Goal: Transaction & Acquisition: Purchase product/service

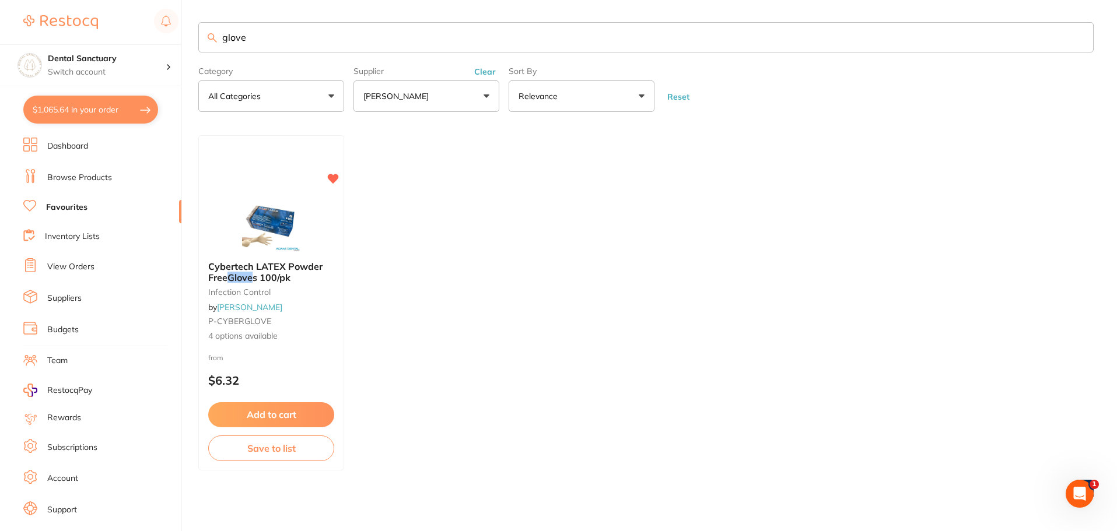
click at [111, 122] on button "$1,065.64 in your order" at bounding box center [90, 110] width 135 height 28
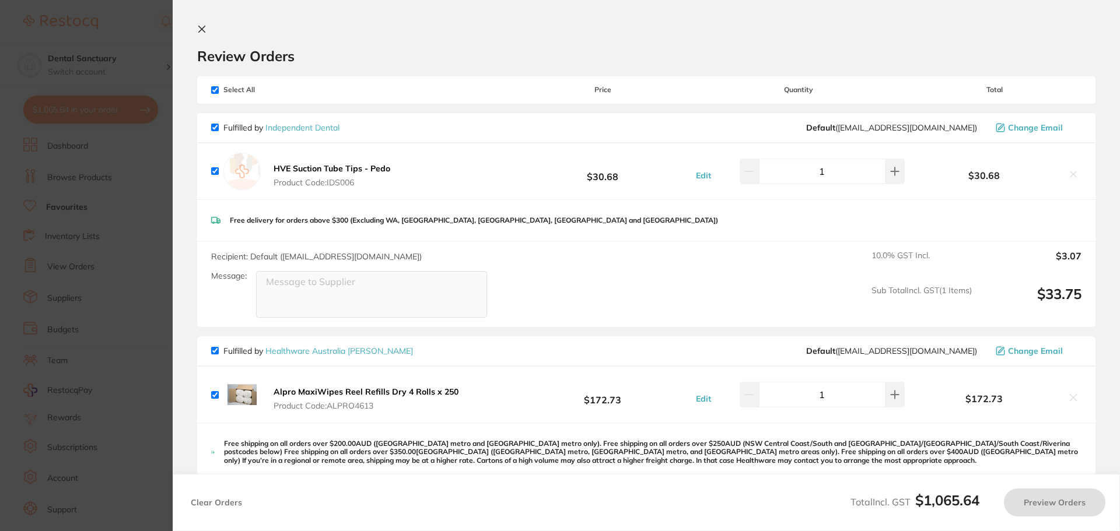
checkbox input "true"
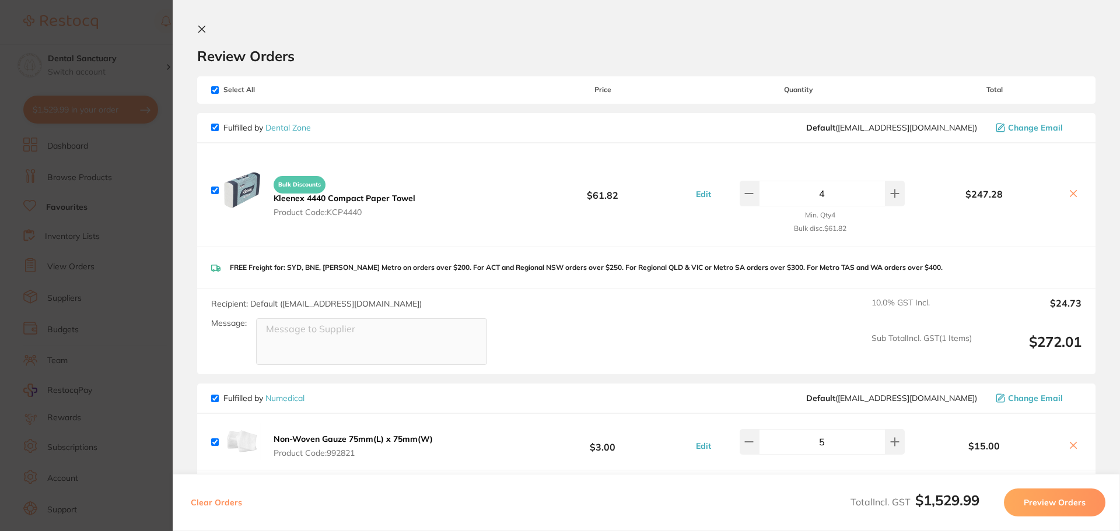
click at [203, 27] on icon at bounding box center [202, 29] width 6 height 6
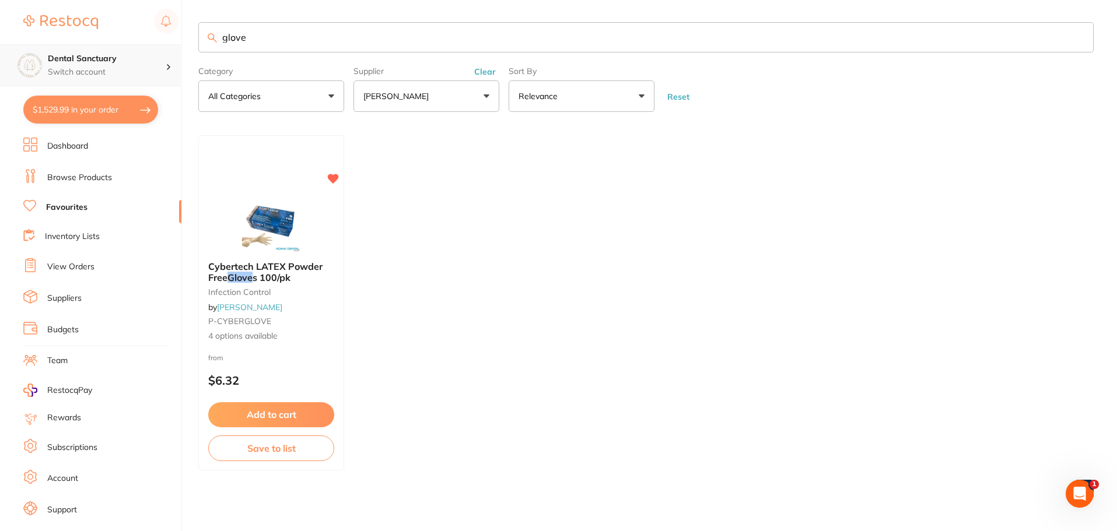
scroll to position [1, 0]
drag, startPoint x: 248, startPoint y: 34, endPoint x: 111, endPoint y: 54, distance: 138.5
click at [111, 54] on div "$1,529.99 Dental Sanctuary Switch account Dental Sanctuary $1,529.99 in your or…" at bounding box center [558, 264] width 1117 height 531
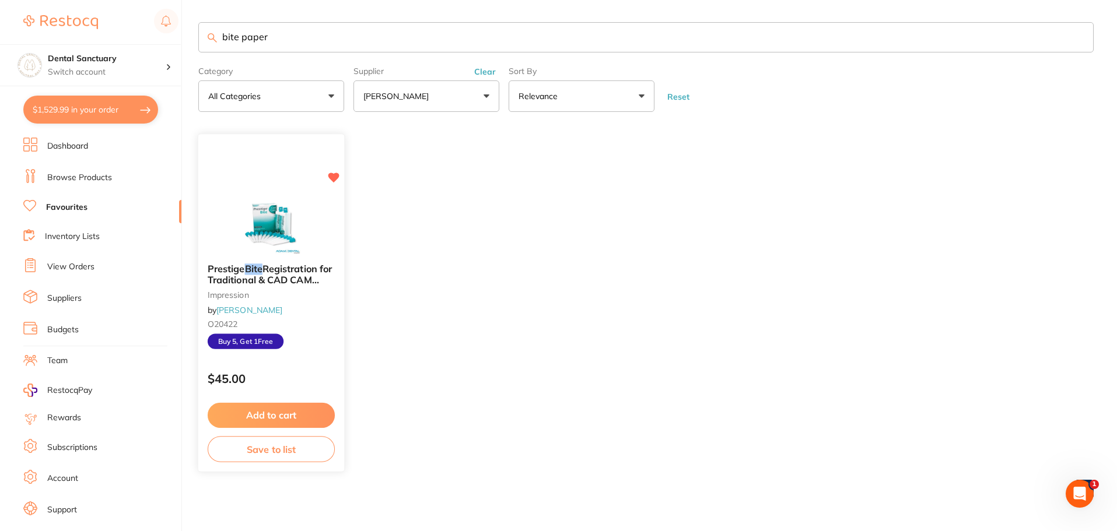
scroll to position [0, 0]
click at [234, 36] on input "bite paper" at bounding box center [645, 37] width 895 height 30
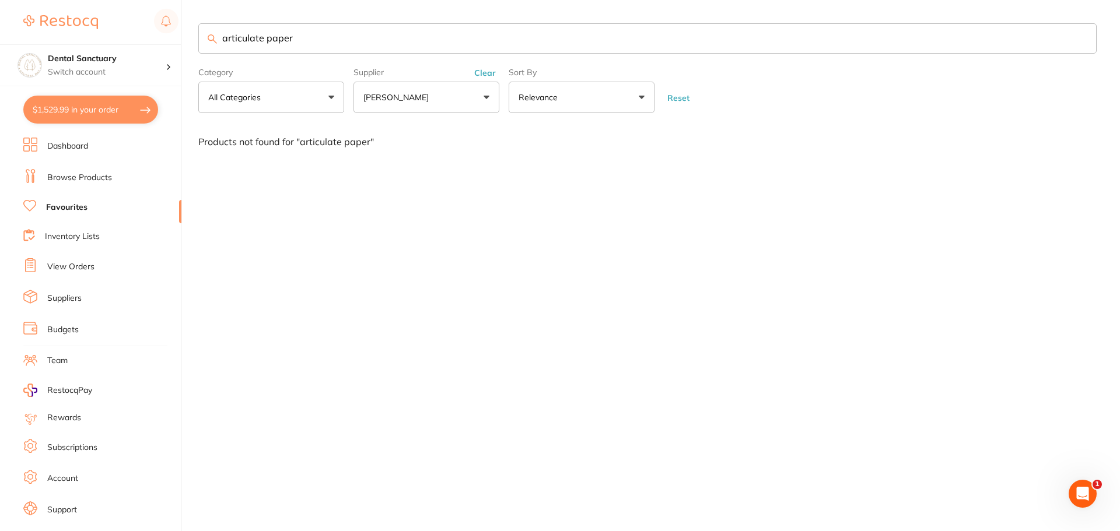
type input "articulate paper"
click at [102, 176] on link "Browse Products" at bounding box center [79, 178] width 65 height 12
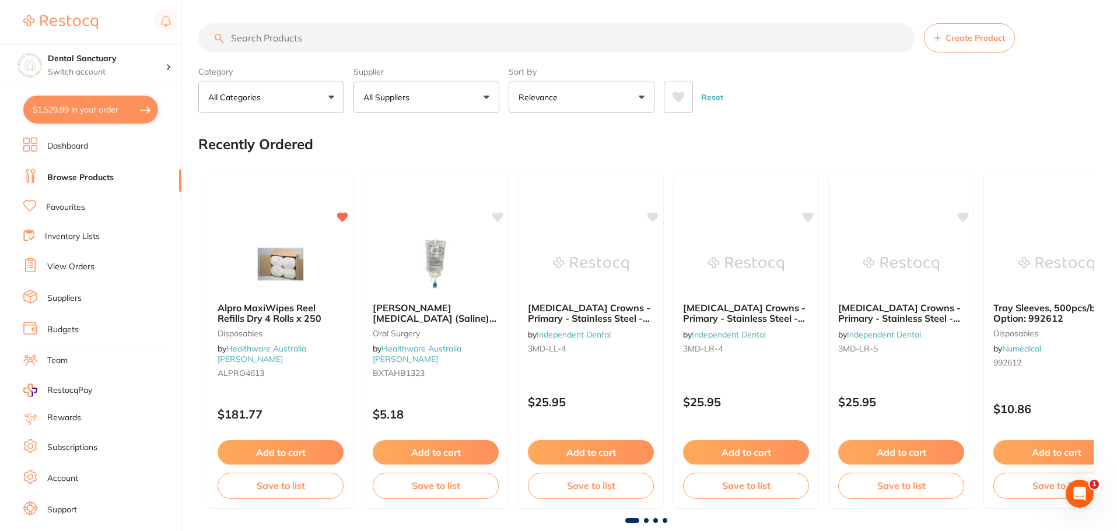
click at [269, 39] on input "search" at bounding box center [556, 37] width 716 height 29
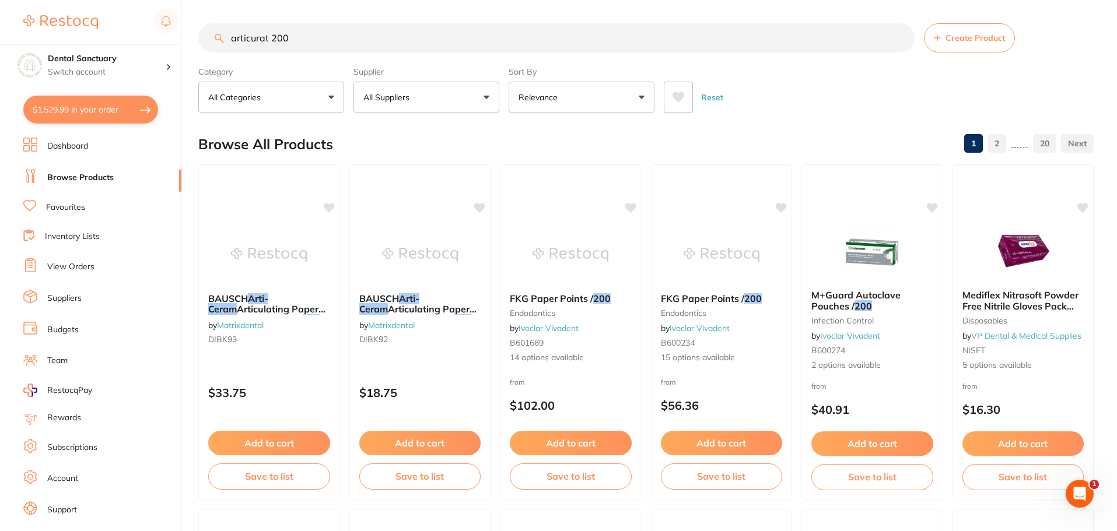
click at [276, 36] on input "articurat 200" at bounding box center [556, 37] width 716 height 29
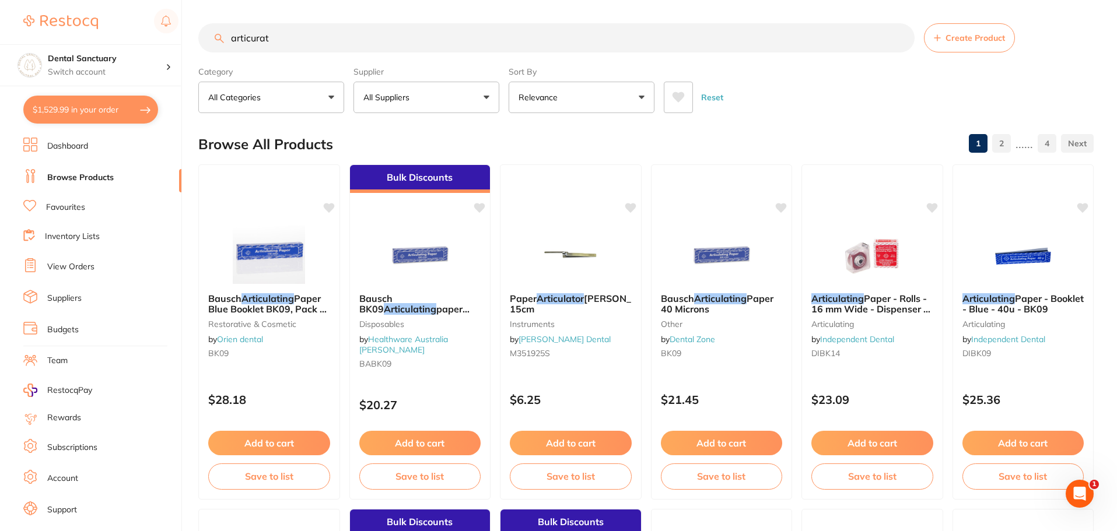
type input "articurat"
click at [480, 108] on button "All Suppliers" at bounding box center [426, 97] width 146 height 31
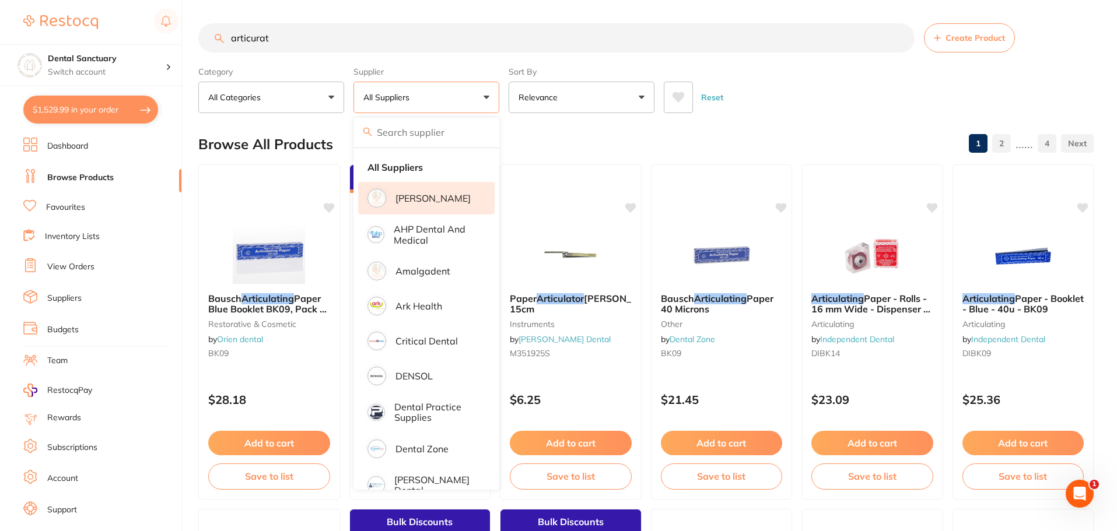
click at [416, 199] on p "[PERSON_NAME]" at bounding box center [432, 198] width 75 height 10
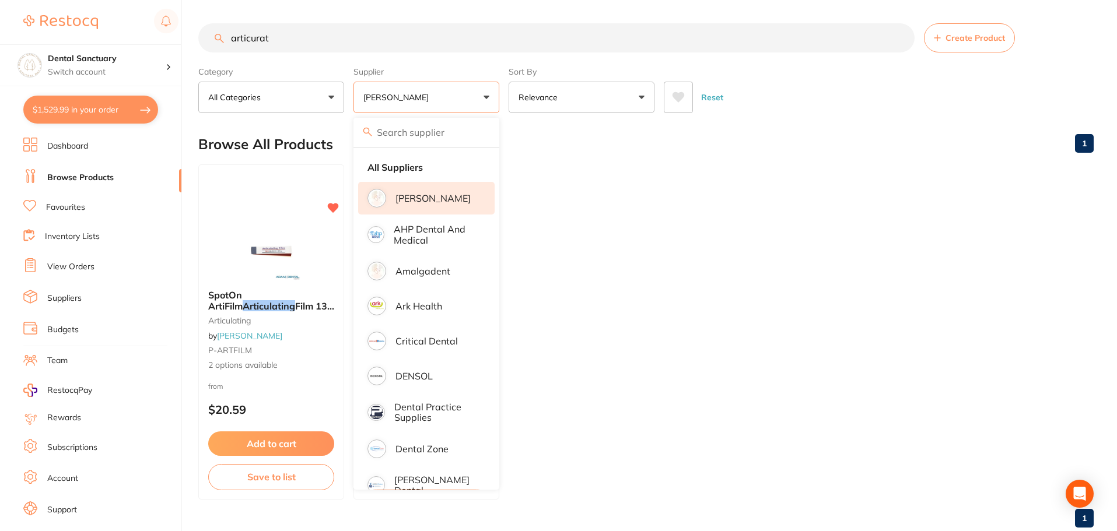
click at [761, 156] on div "Browse All Products 1" at bounding box center [645, 144] width 895 height 39
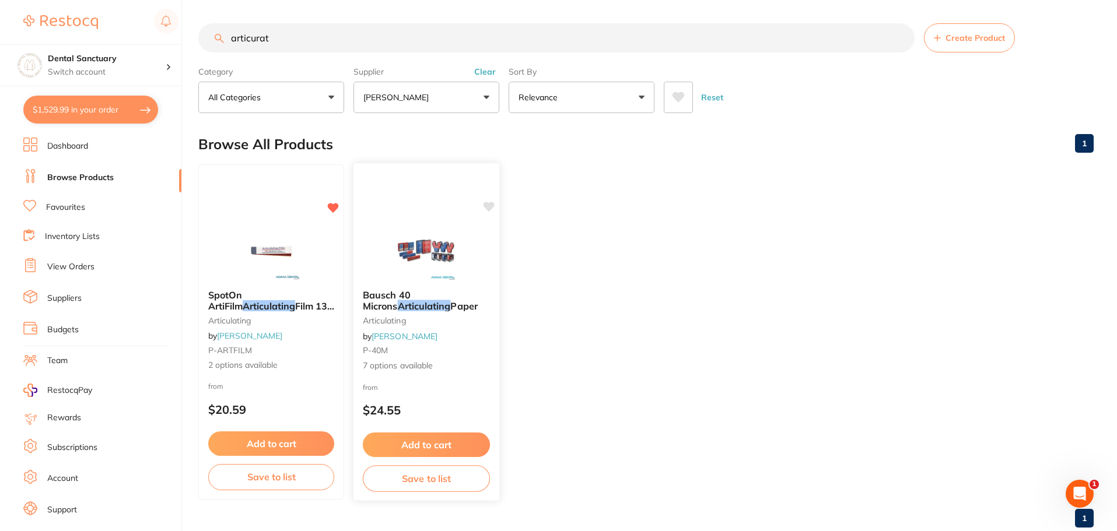
click at [450, 307] on span "Paper" at bounding box center [463, 306] width 27 height 12
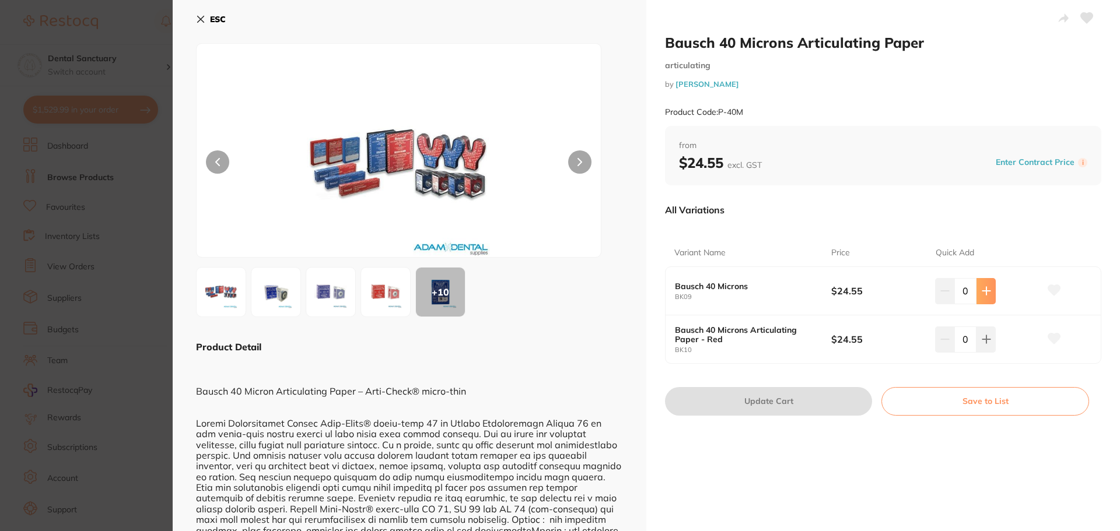
click at [981, 285] on button at bounding box center [985, 291] width 19 height 26
type input "1"
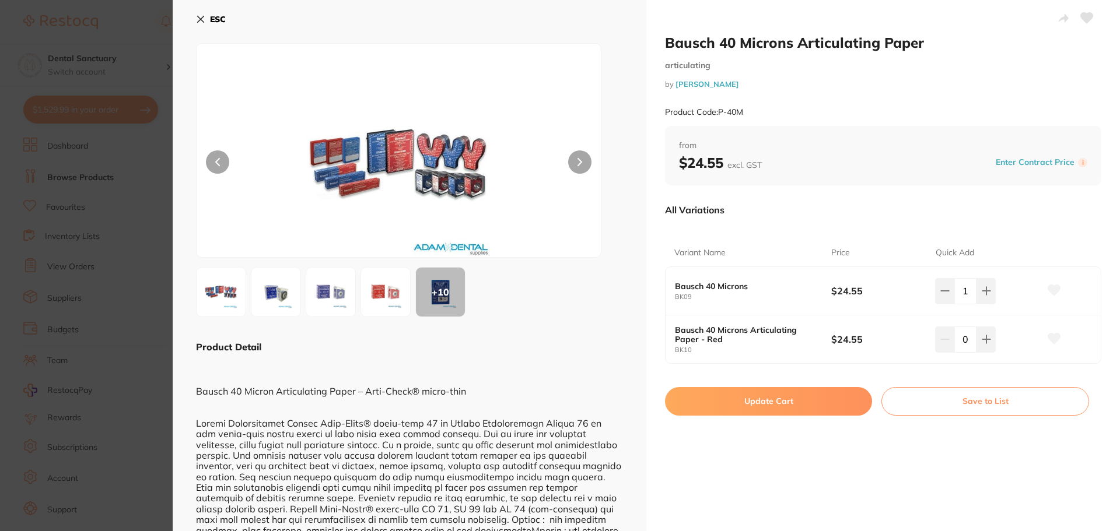
click at [1051, 290] on icon at bounding box center [1054, 290] width 12 height 10
click at [780, 401] on button "Update Cart" at bounding box center [768, 401] width 207 height 28
checkbox input "false"
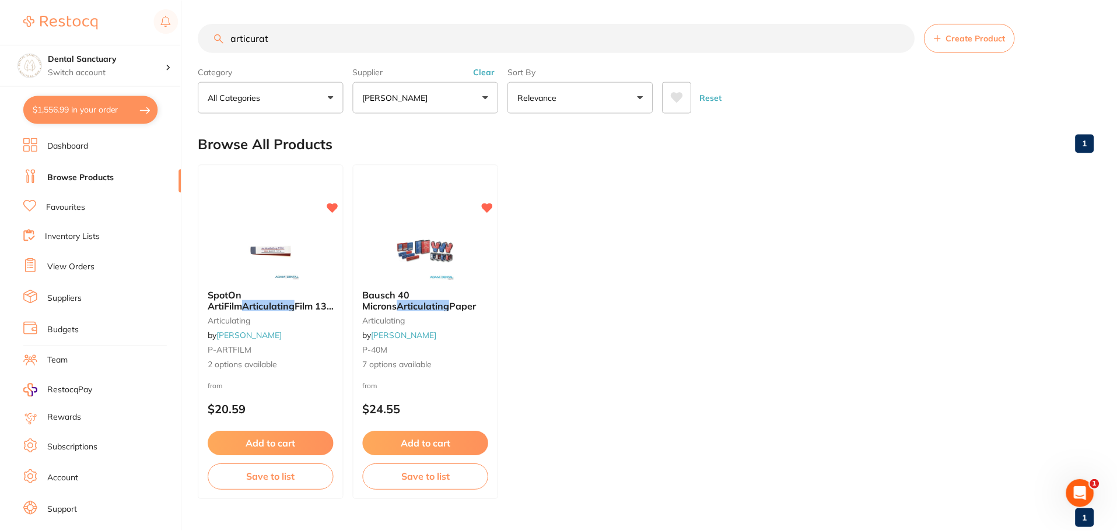
scroll to position [2, 0]
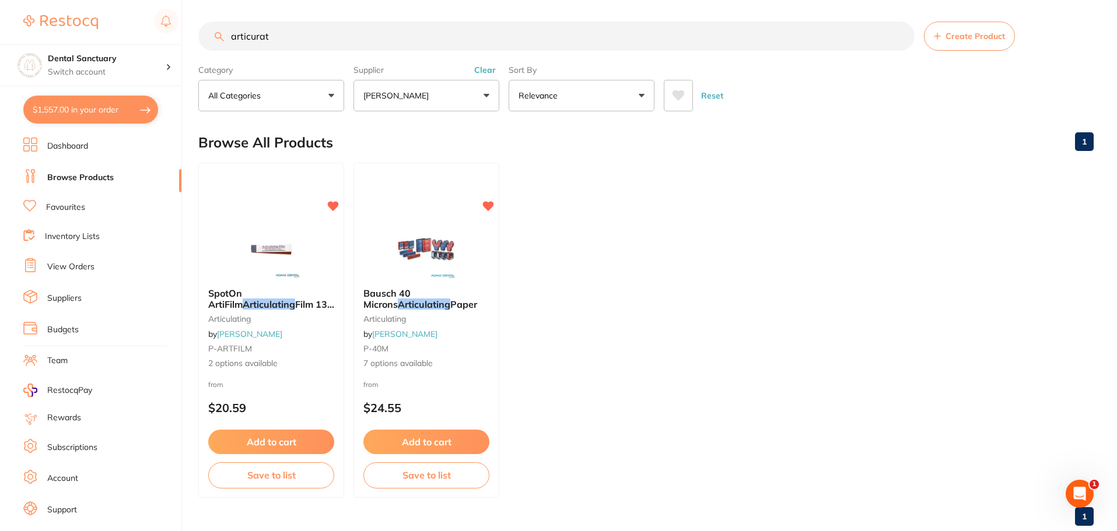
drag, startPoint x: 286, startPoint y: 38, endPoint x: 122, endPoint y: 38, distance: 164.4
click at [122, 38] on div "$1,557.00 Dental Sanctuary Switch account Dental Sanctuary $1,557.00 in your or…" at bounding box center [558, 263] width 1117 height 531
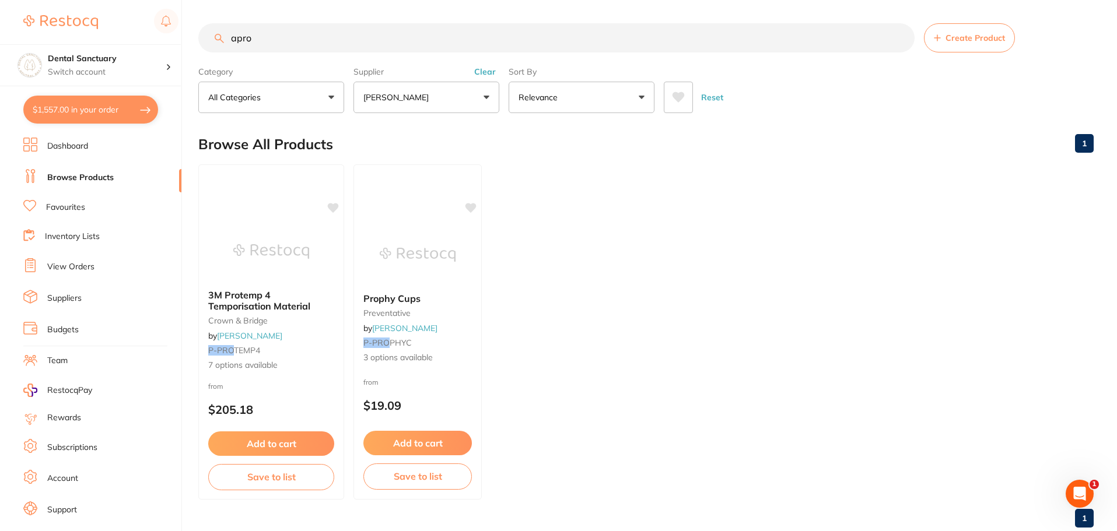
scroll to position [0, 0]
type input "apro"
click at [54, 209] on link "Favourites" at bounding box center [65, 208] width 39 height 12
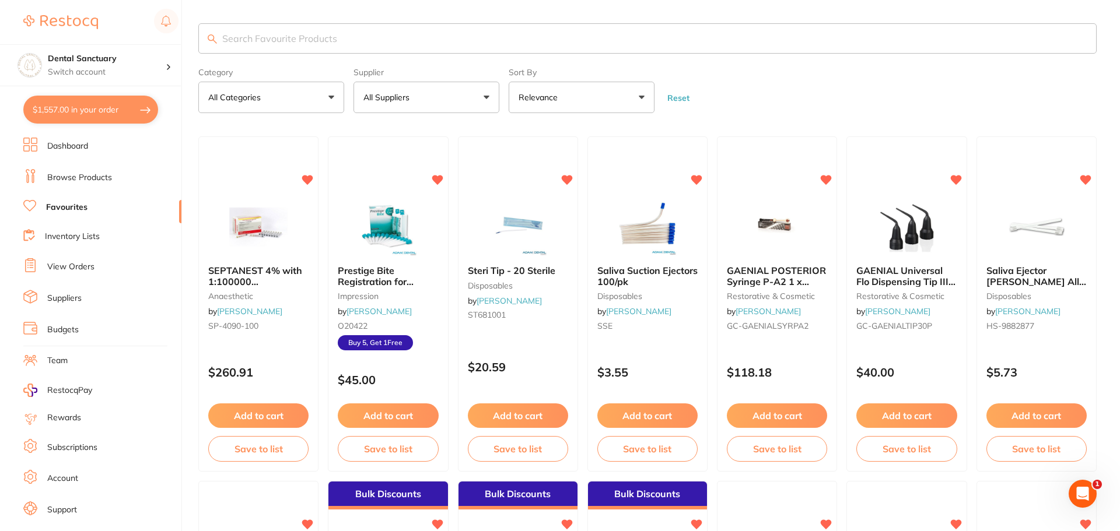
click at [304, 41] on input "search" at bounding box center [647, 38] width 898 height 30
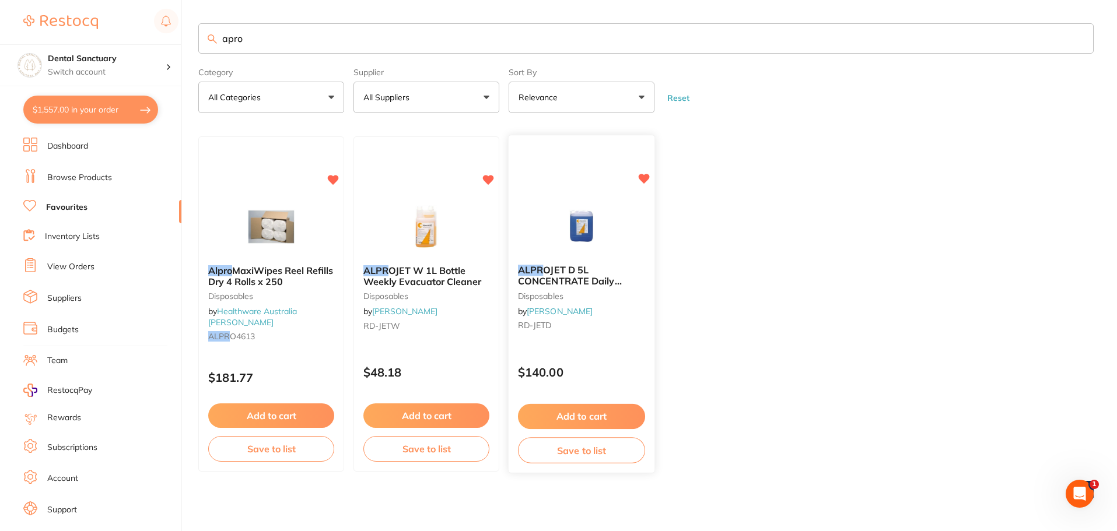
type input "apro"
click at [567, 272] on span "OJET D 5L CONCENTRATE Daily Evacuator Cleaner Bottle" at bounding box center [574, 281] width 112 height 33
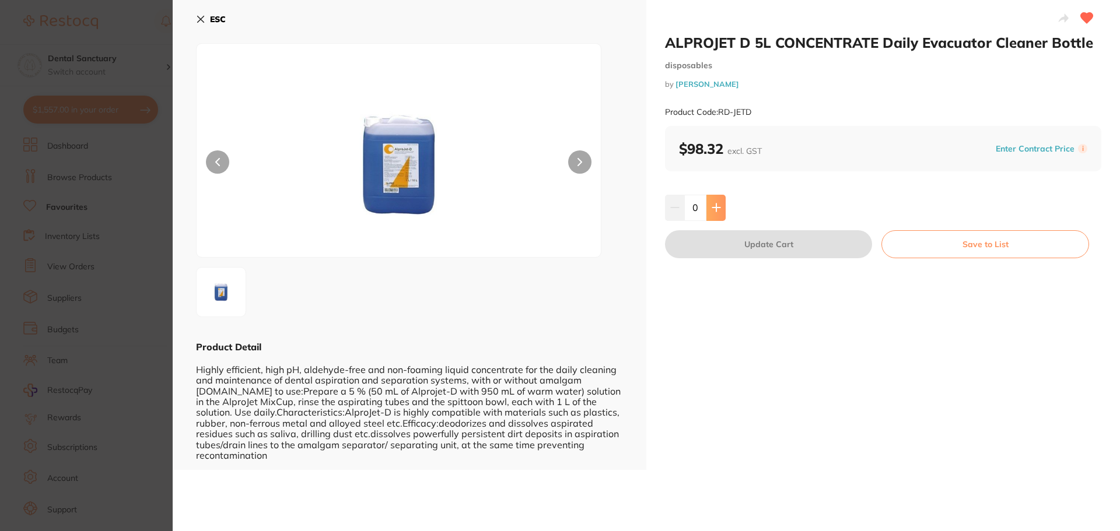
click at [715, 208] on icon at bounding box center [716, 208] width 8 height 8
type input "1"
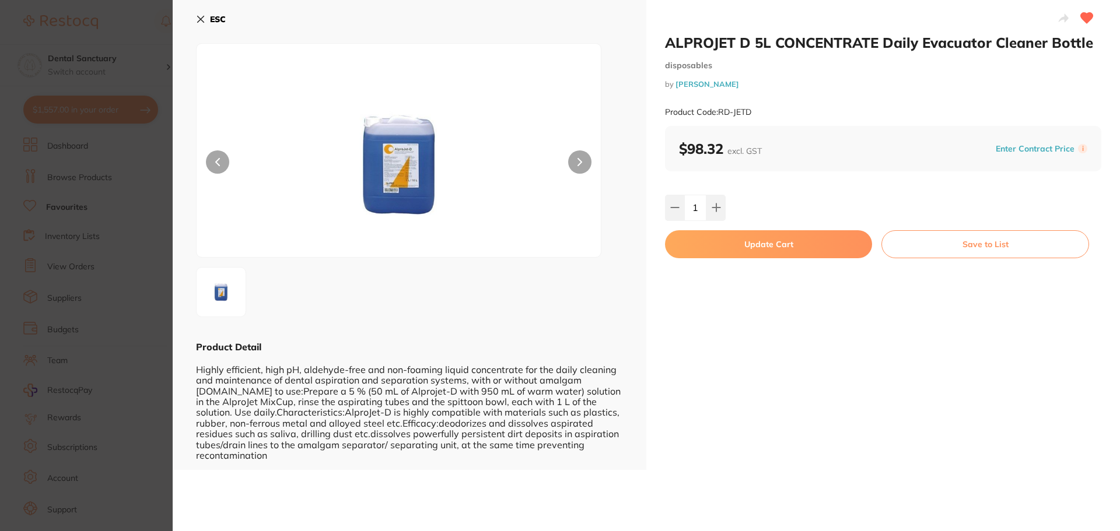
click at [742, 245] on button "Update Cart" at bounding box center [768, 244] width 207 height 28
checkbox input "false"
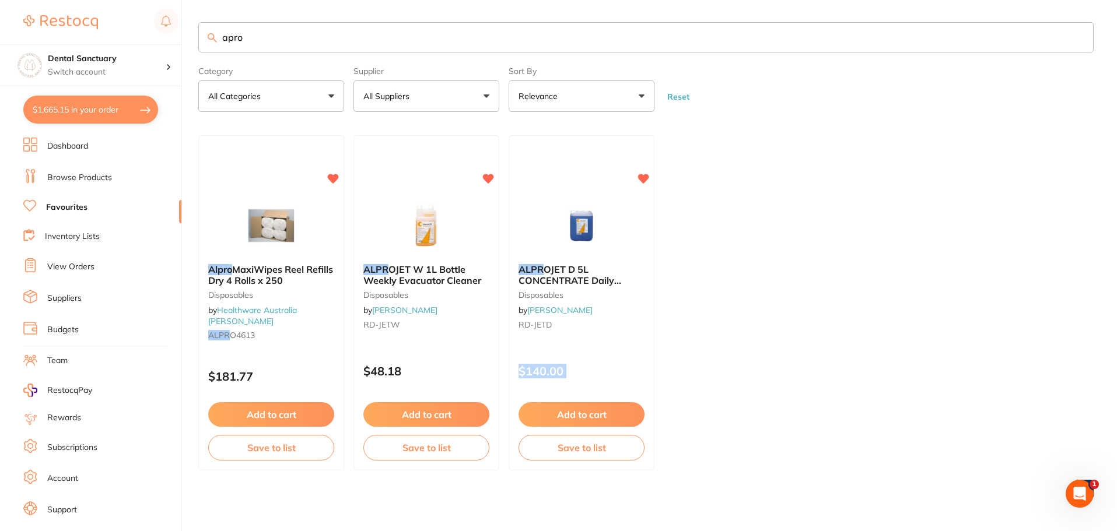
drag, startPoint x: 526, startPoint y: 456, endPoint x: 515, endPoint y: 426, distance: 31.7
click at [527, 458] on div "ALPR OJET D 5L CONCENTRATE Daily Evacuator Cleaner Bottle disposables by [PERSO…" at bounding box center [581, 302] width 146 height 335
